Goal: Transaction & Acquisition: Purchase product/service

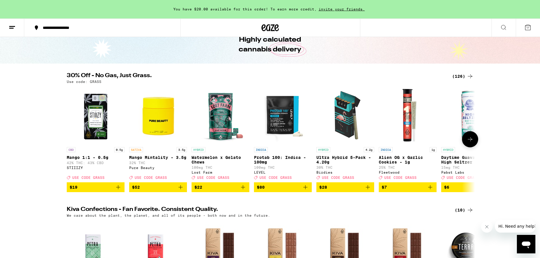
click at [368, 191] on icon "Add to bag" at bounding box center [368, 187] width 7 height 7
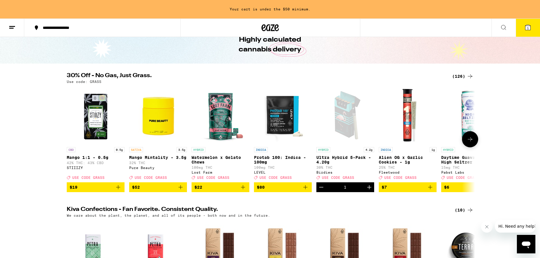
click at [472, 141] on icon at bounding box center [470, 139] width 7 height 7
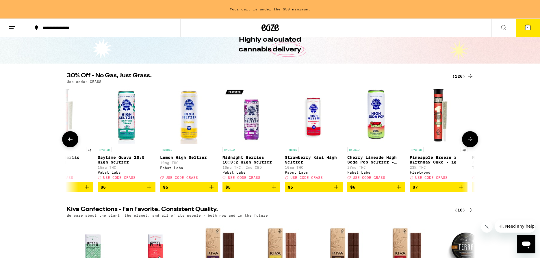
scroll to position [0, 344]
click at [469, 143] on icon at bounding box center [470, 139] width 7 height 7
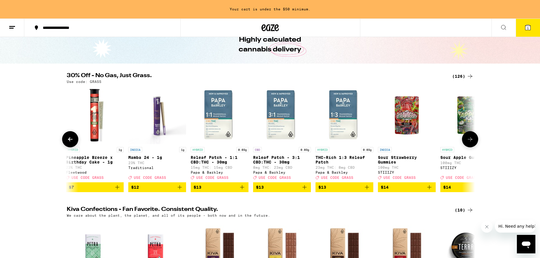
scroll to position [0, 688]
click at [469, 143] on icon at bounding box center [470, 139] width 7 height 7
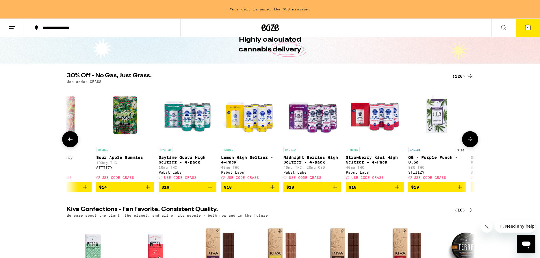
click at [469, 143] on icon at bounding box center [470, 139] width 7 height 7
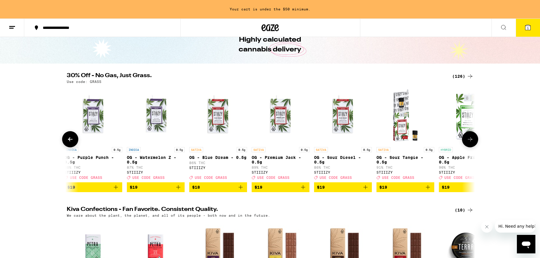
click at [469, 143] on icon at bounding box center [470, 139] width 7 height 7
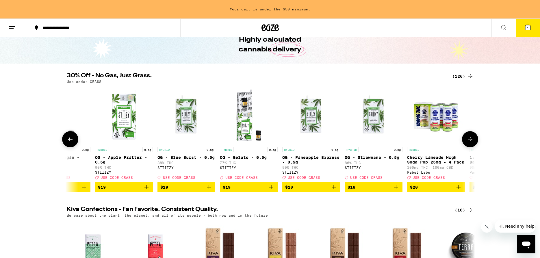
click at [469, 143] on icon at bounding box center [470, 139] width 7 height 7
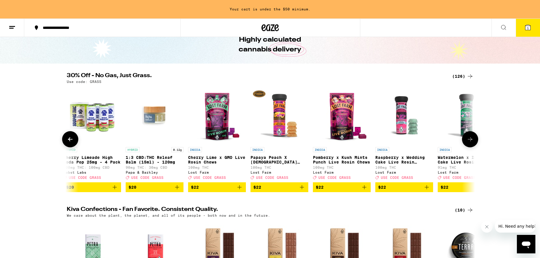
click at [469, 143] on icon at bounding box center [470, 139] width 7 height 7
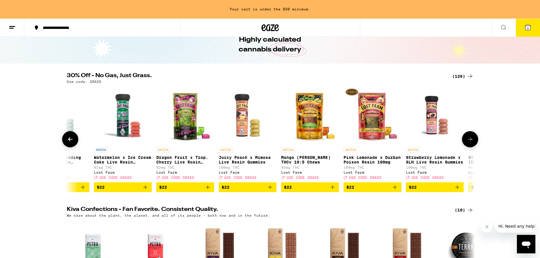
click at [469, 143] on icon at bounding box center [470, 139] width 7 height 7
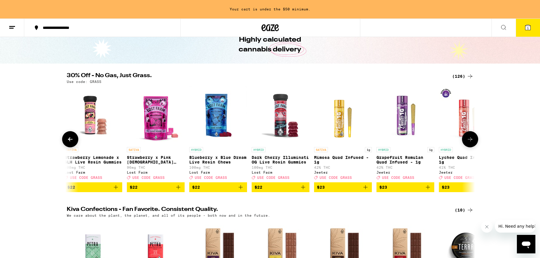
scroll to position [0, 2753]
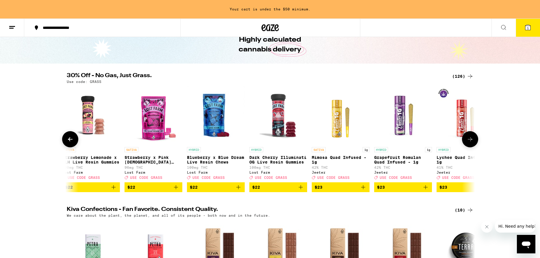
click at [469, 143] on icon at bounding box center [470, 139] width 7 height 7
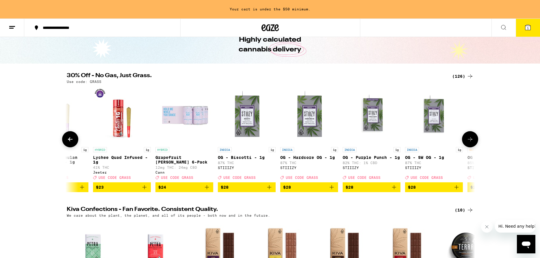
scroll to position [0, 3097]
click at [469, 143] on icon at bounding box center [470, 139] width 7 height 7
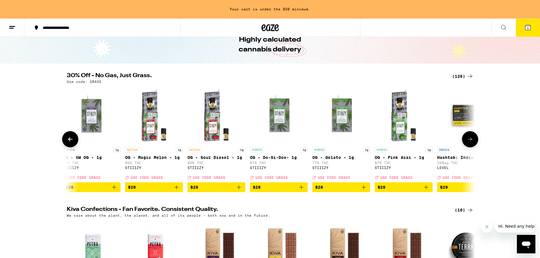
scroll to position [0, 3441]
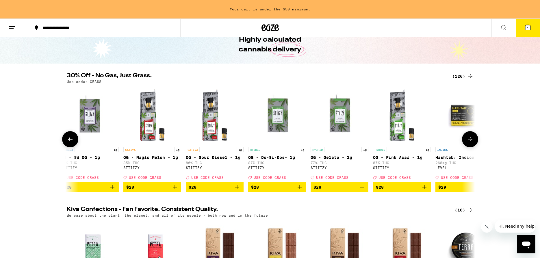
click at [468, 143] on icon at bounding box center [470, 139] width 7 height 7
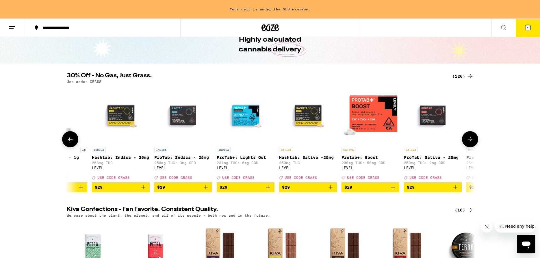
scroll to position [0, 3785]
click at [468, 143] on icon at bounding box center [470, 139] width 7 height 7
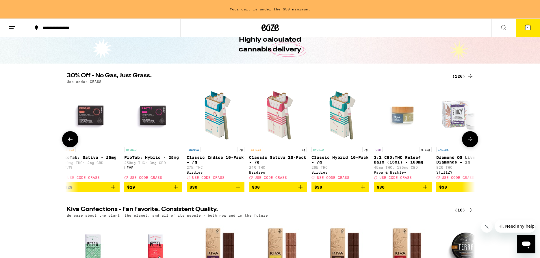
scroll to position [0, 4130]
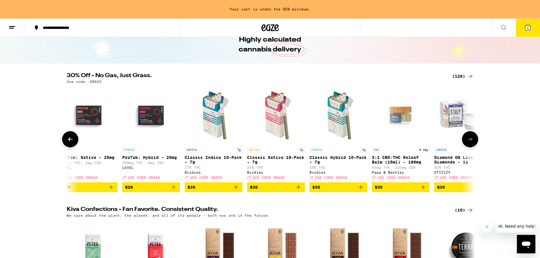
click at [468, 143] on icon at bounding box center [470, 139] width 7 height 7
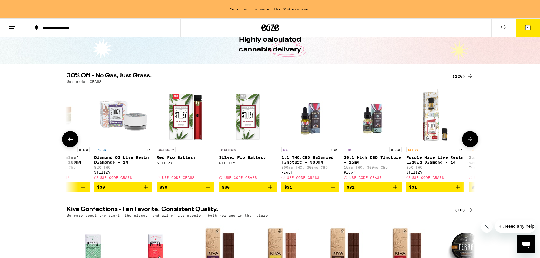
scroll to position [0, 4474]
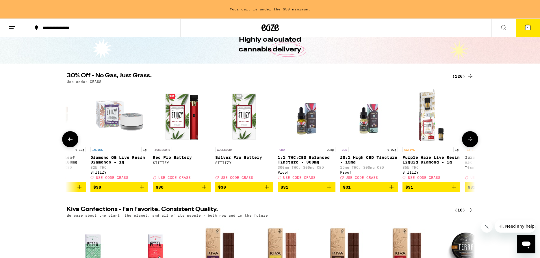
click at [468, 143] on icon at bounding box center [470, 139] width 7 height 7
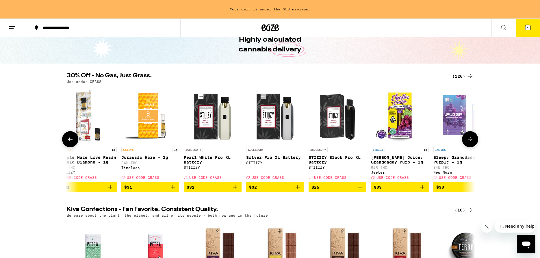
scroll to position [0, 4818]
click at [468, 143] on icon at bounding box center [470, 139] width 7 height 7
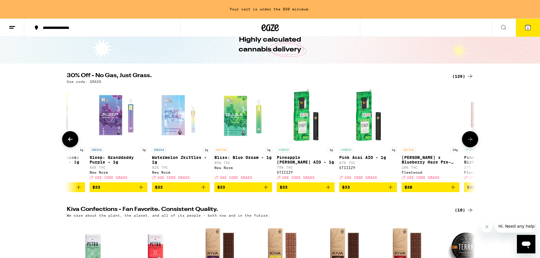
scroll to position [0, 5162]
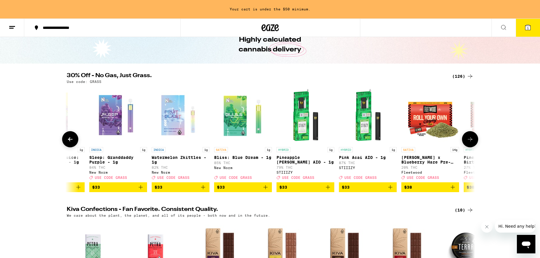
click at [468, 143] on icon at bounding box center [470, 139] width 7 height 7
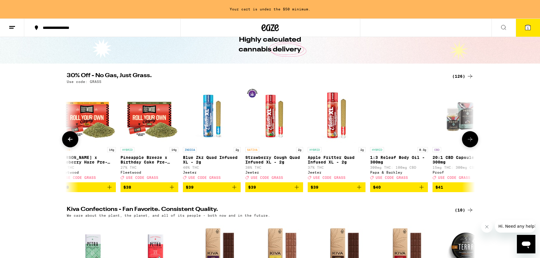
scroll to position [0, 5506]
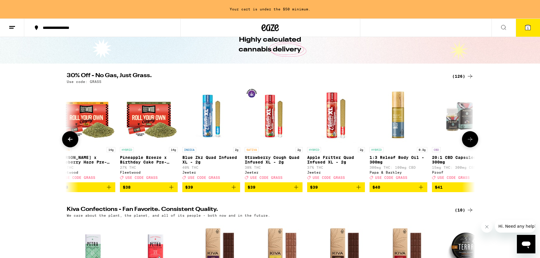
click at [471, 146] on button at bounding box center [470, 139] width 16 height 16
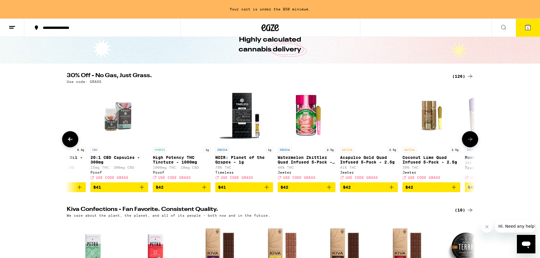
scroll to position [0, 5850]
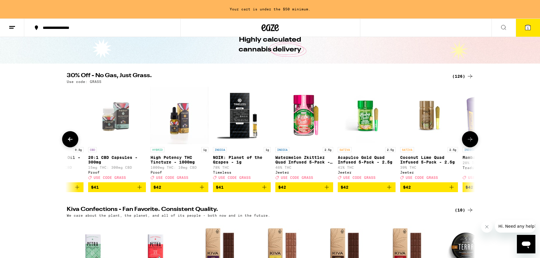
click at [471, 143] on icon at bounding box center [470, 139] width 7 height 7
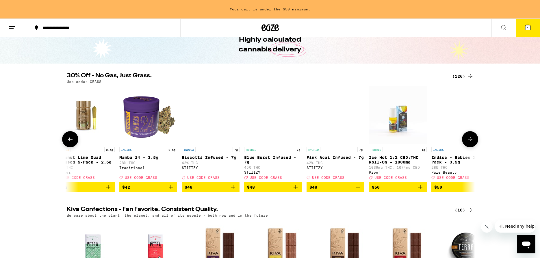
scroll to position [0, 6194]
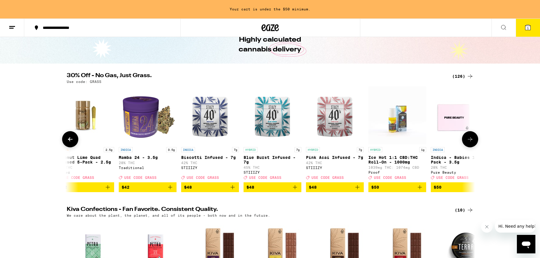
click at [472, 143] on icon at bounding box center [470, 139] width 7 height 7
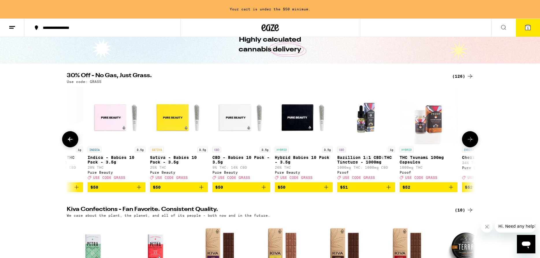
scroll to position [0, 6538]
click at [472, 143] on icon at bounding box center [470, 139] width 7 height 7
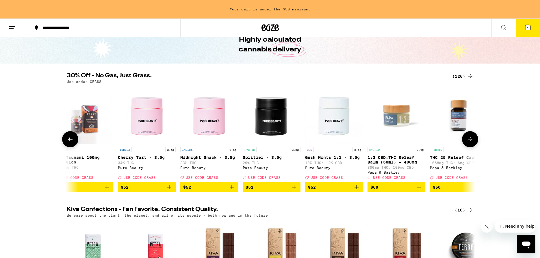
scroll to position [0, 6883]
click at [472, 143] on icon at bounding box center [470, 139] width 7 height 7
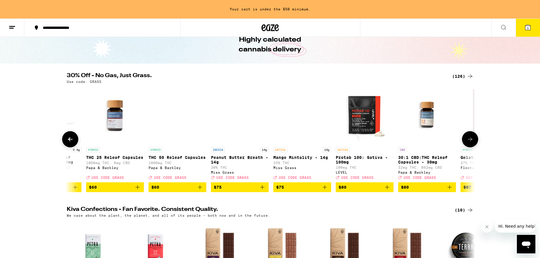
scroll to position [0, 7227]
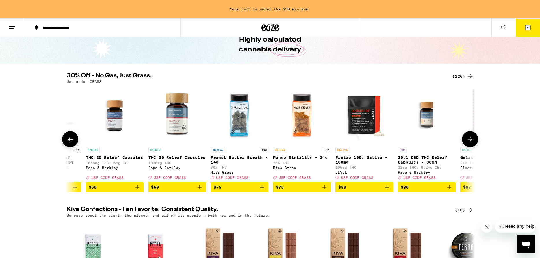
click at [472, 143] on icon at bounding box center [470, 139] width 7 height 7
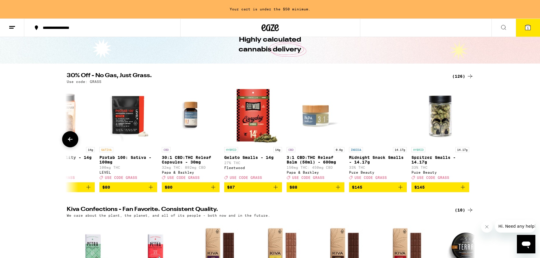
scroll to position [0, 7463]
